Goal: Task Accomplishment & Management: Use online tool/utility

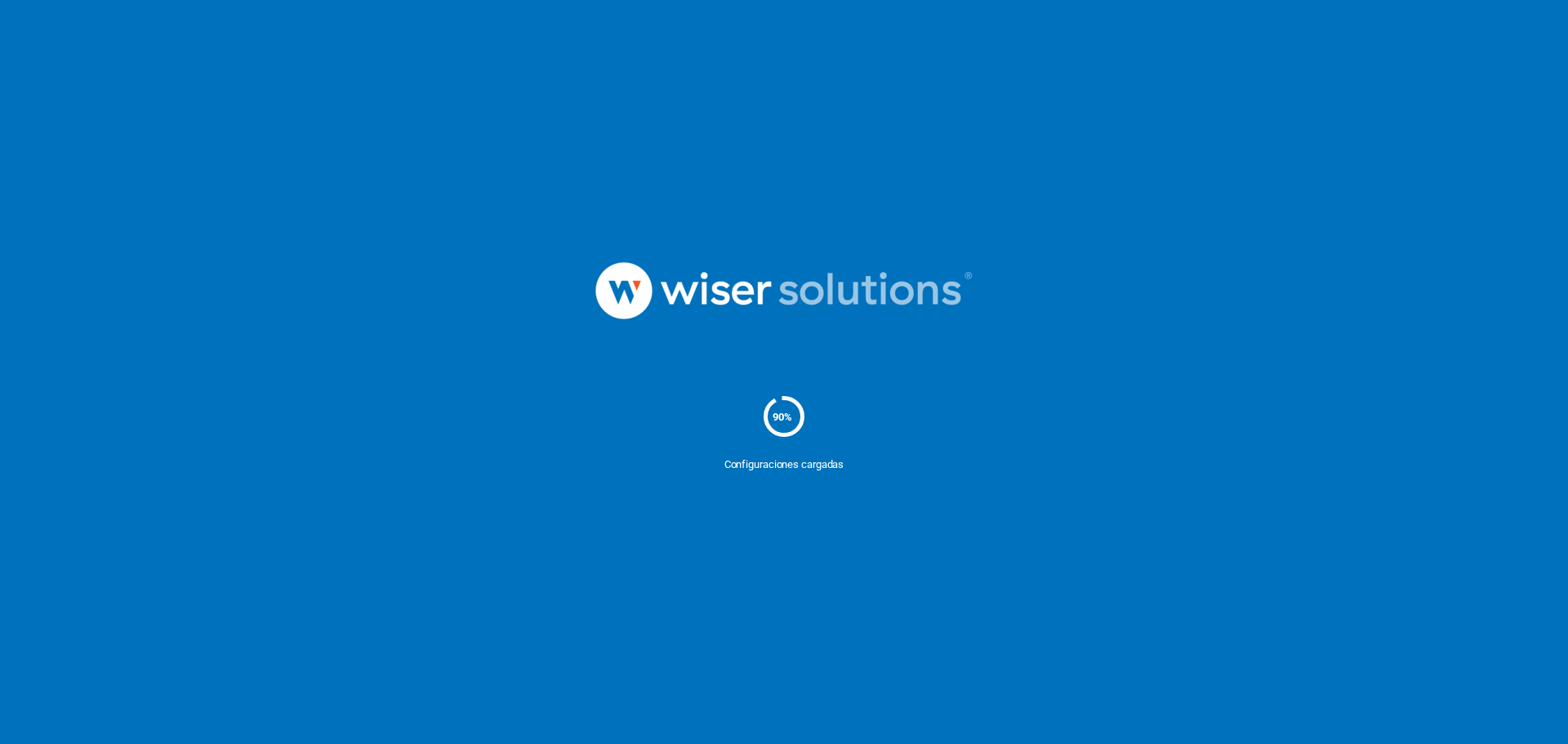
click at [0, 744] on nordpass-portal at bounding box center [0, 744] width 0 height 0
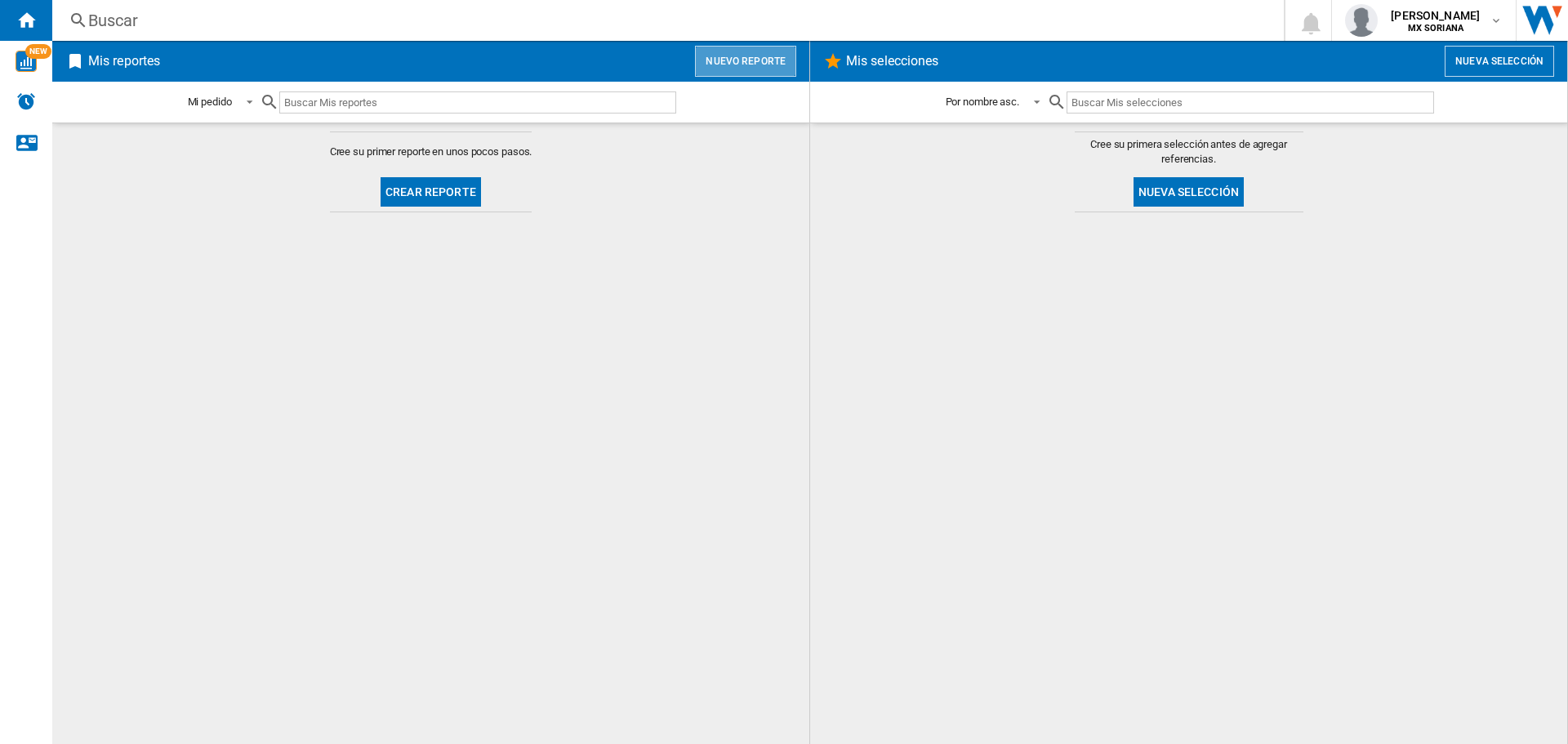
click at [765, 63] on button "Nuevo reporte" at bounding box center [745, 62] width 102 height 31
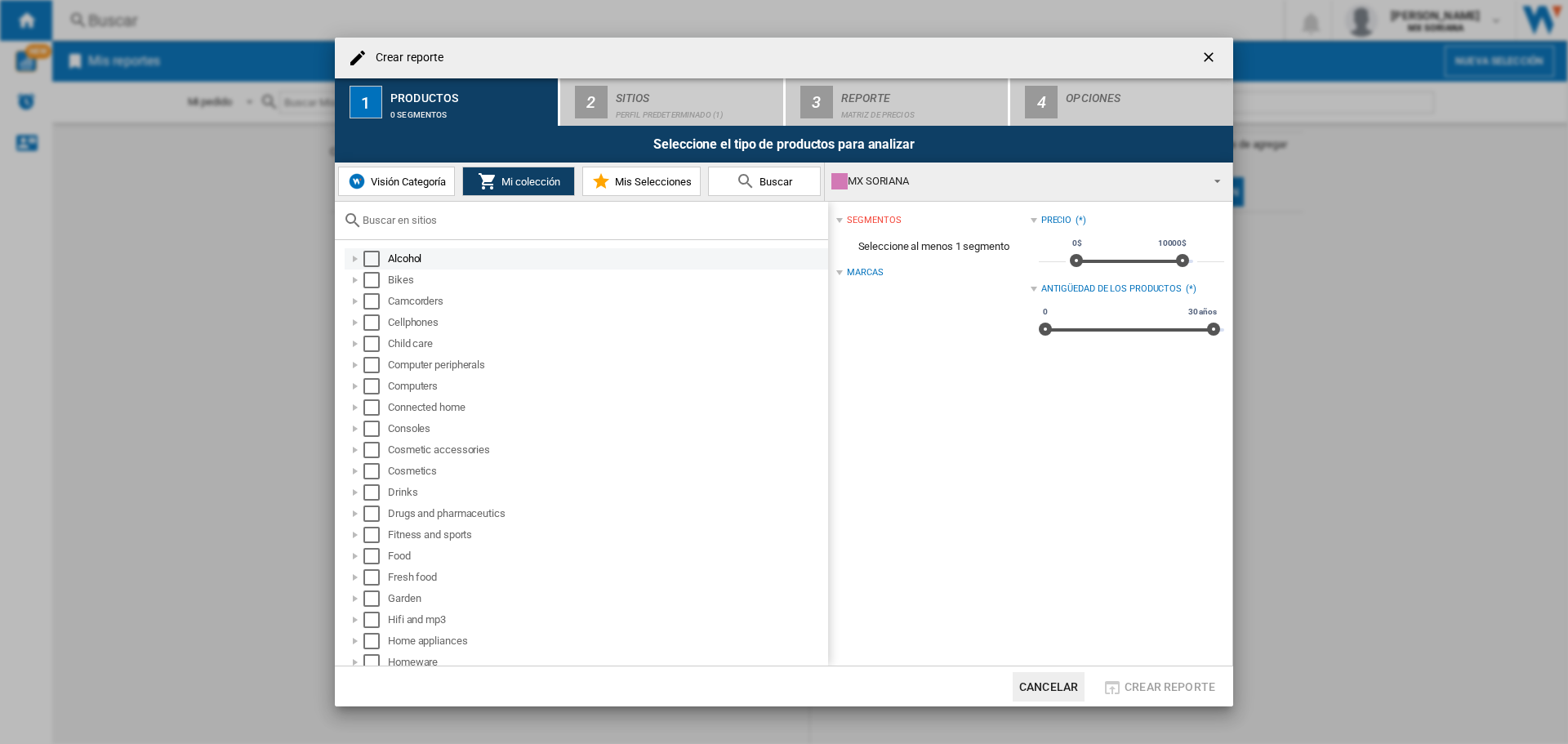
click at [375, 253] on div "Select" at bounding box center [371, 259] width 16 height 16
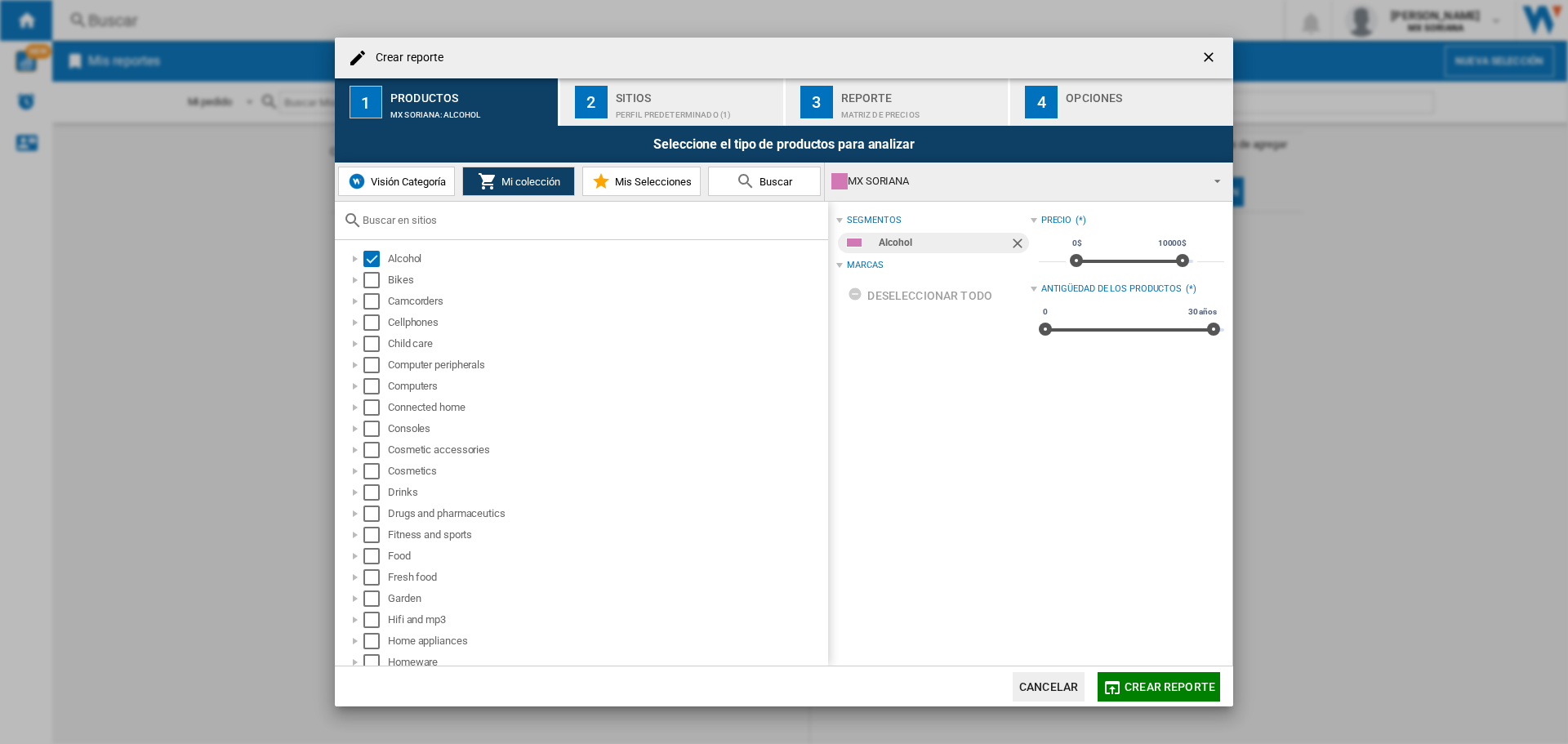
click at [611, 83] on button "2 Sitios Perfil predeterminado (1)" at bounding box center [672, 102] width 225 height 48
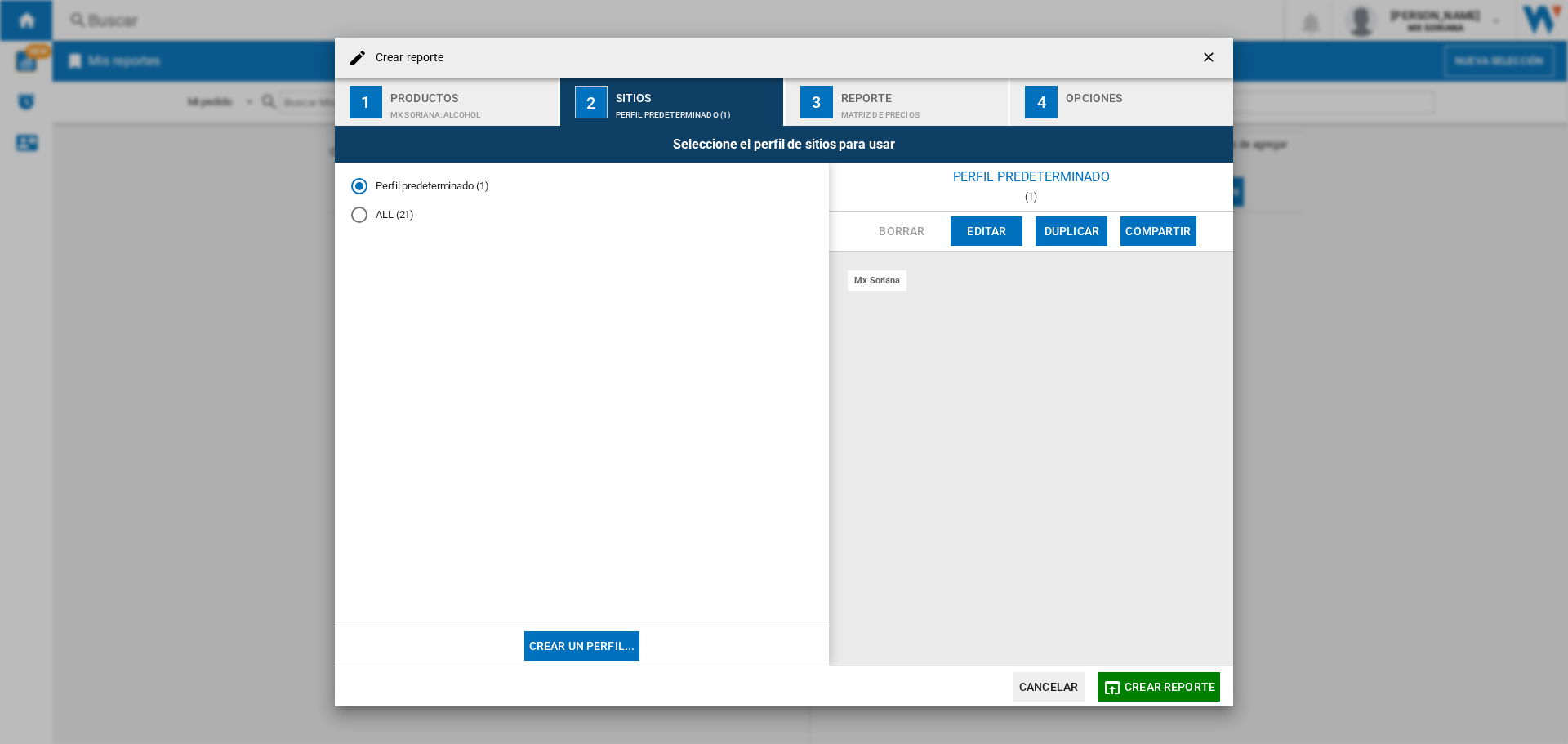
click at [379, 211] on md-radio-button "ALL (21)" at bounding box center [582, 214] width 462 height 16
click at [400, 177] on div "Perfil predeterminado (1) ALL (21)" at bounding box center [581, 395] width 494 height 465
click at [352, 184] on div "Perfil predeterminado (1)" at bounding box center [359, 186] width 16 height 16
click at [362, 229] on md-radio-group "Perfil predeterminado (1) ALL (21)" at bounding box center [582, 207] width 462 height 56
click at [365, 214] on div "ALL (21)" at bounding box center [359, 214] width 16 height 16
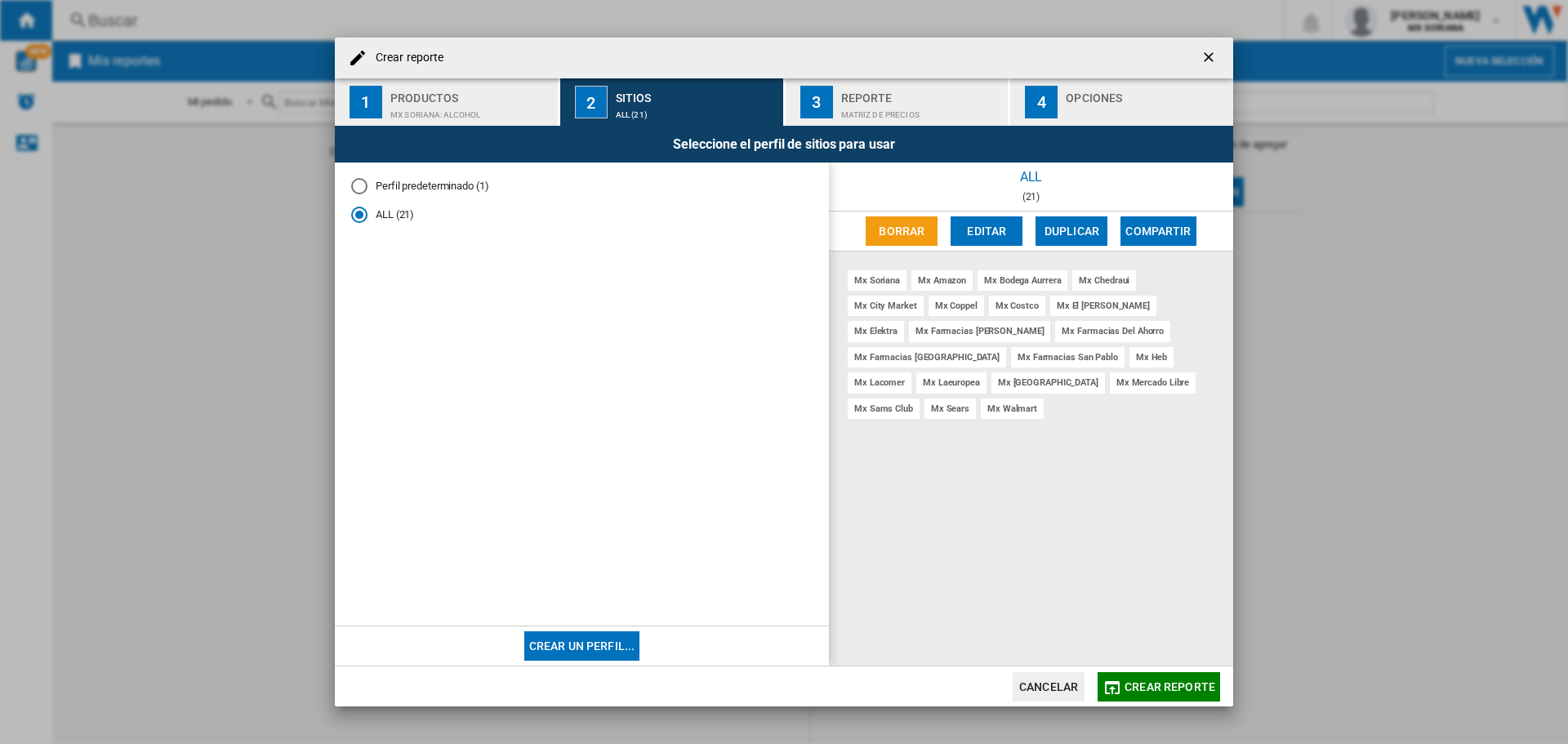
click at [994, 236] on button "Editar" at bounding box center [987, 231] width 72 height 30
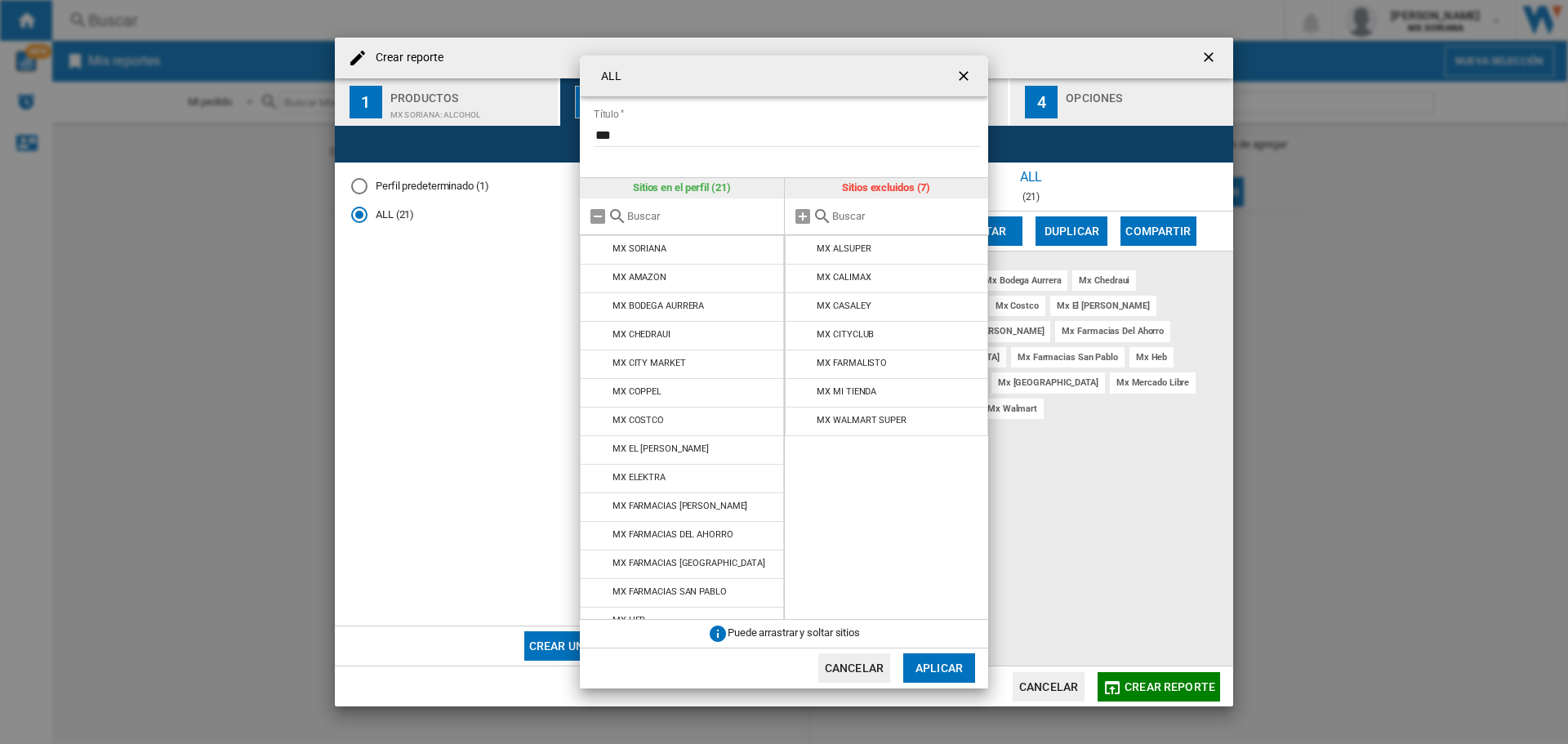
click at [862, 672] on button "Cancelar" at bounding box center [854, 668] width 72 height 30
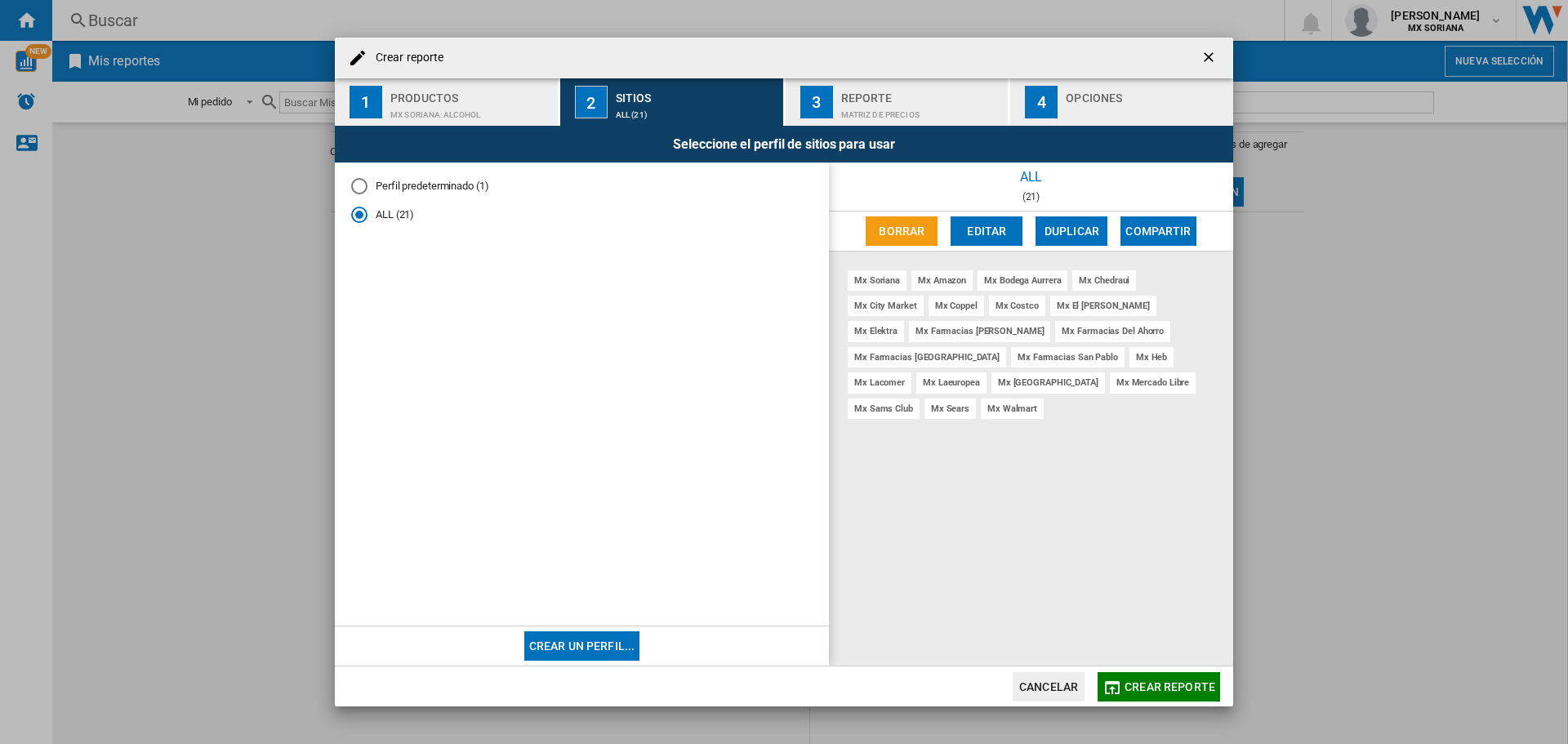
click at [1046, 686] on button "Cancelar" at bounding box center [1048, 688] width 72 height 30
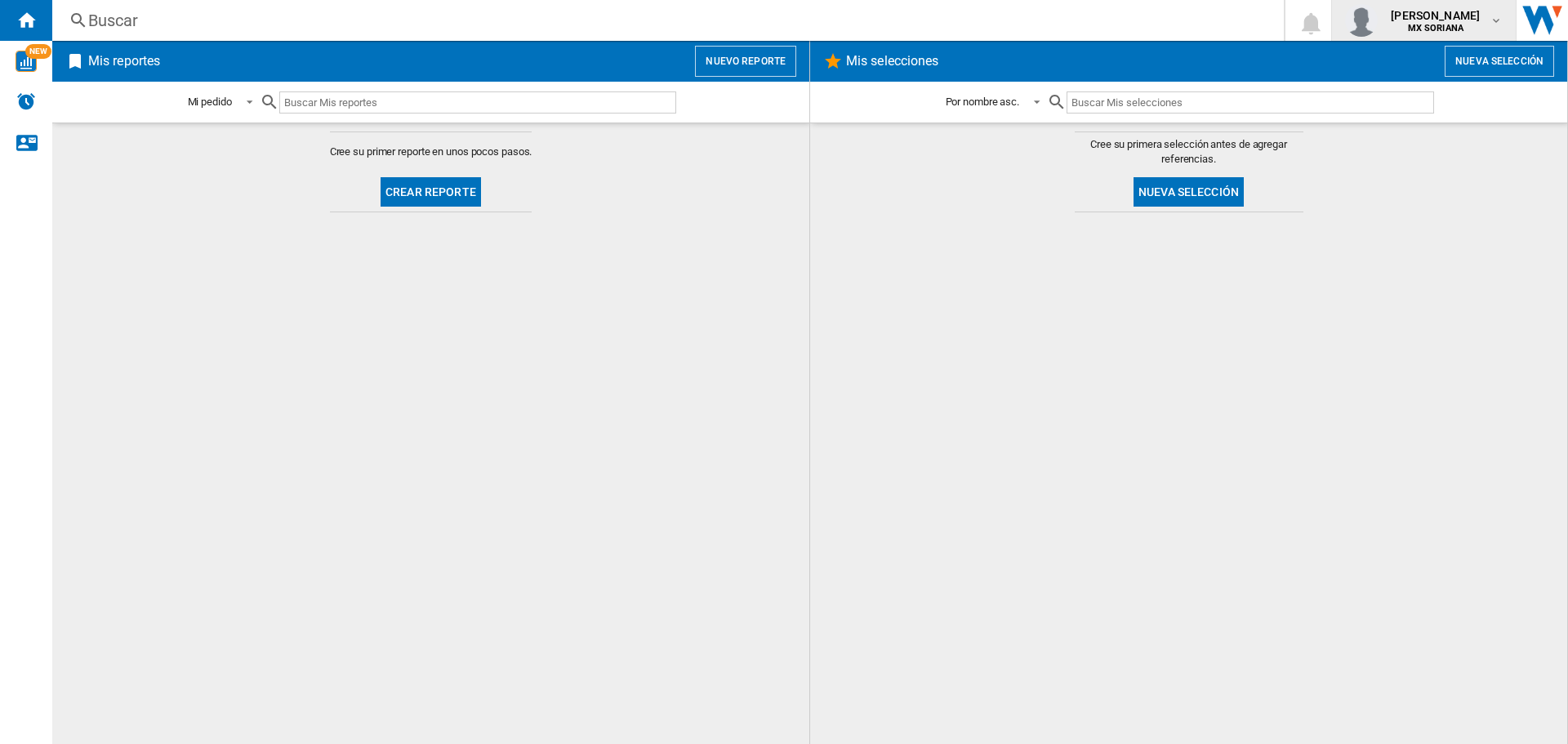
click at [1438, 18] on span "[PERSON_NAME]" at bounding box center [1435, 15] width 89 height 16
click at [1339, 142] on button "Cerrar sesión" at bounding box center [1334, 143] width 158 height 33
